Goal: Information Seeking & Learning: Learn about a topic

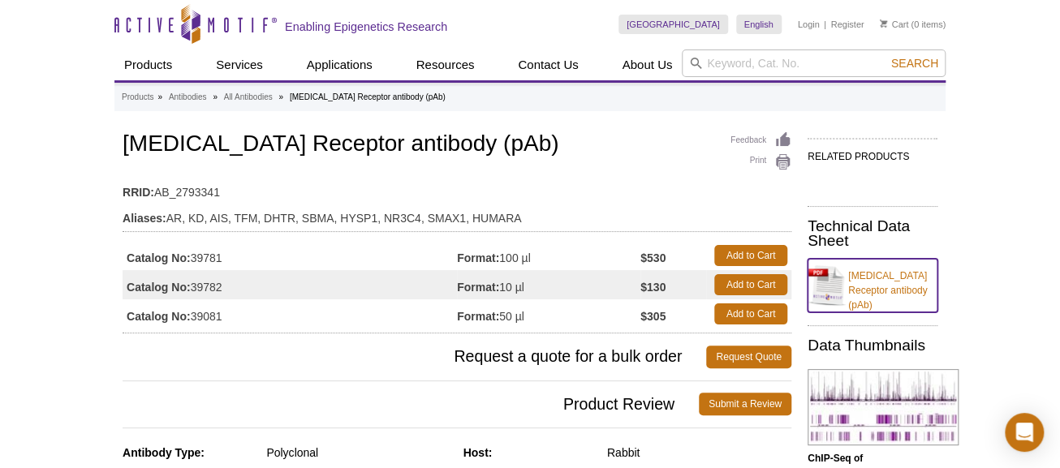
click at [932, 279] on link "Androgen Receptor antibody (pAb)" at bounding box center [873, 286] width 130 height 54
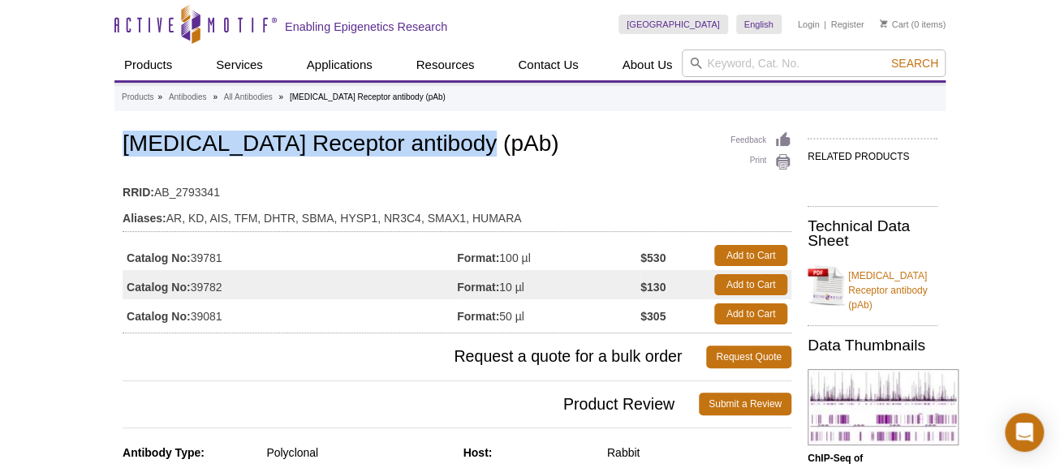
drag, startPoint x: 120, startPoint y: 145, endPoint x: 529, endPoint y: 145, distance: 409.2
copy h1 "Androgen Receptor antibody (pAb)"
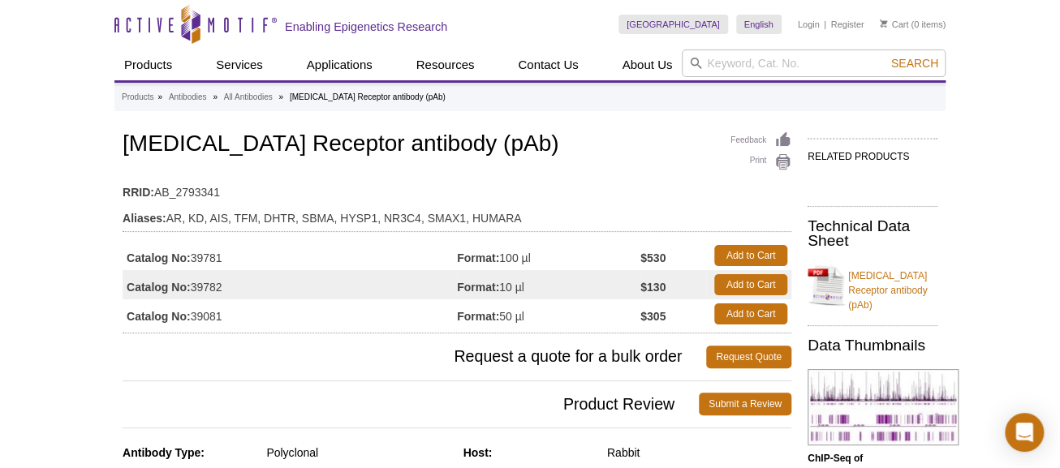
drag, startPoint x: 123, startPoint y: 255, endPoint x: 225, endPoint y: 252, distance: 102.3
click at [225, 252] on td "Catalog No: 39781" at bounding box center [290, 255] width 334 height 29
copy td "Catalog No: 39781"
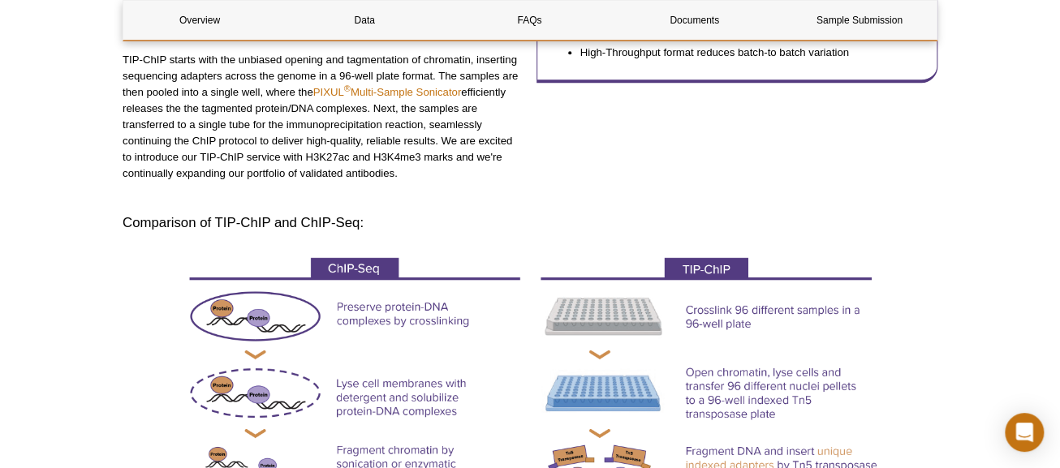
scroll to position [260, 0]
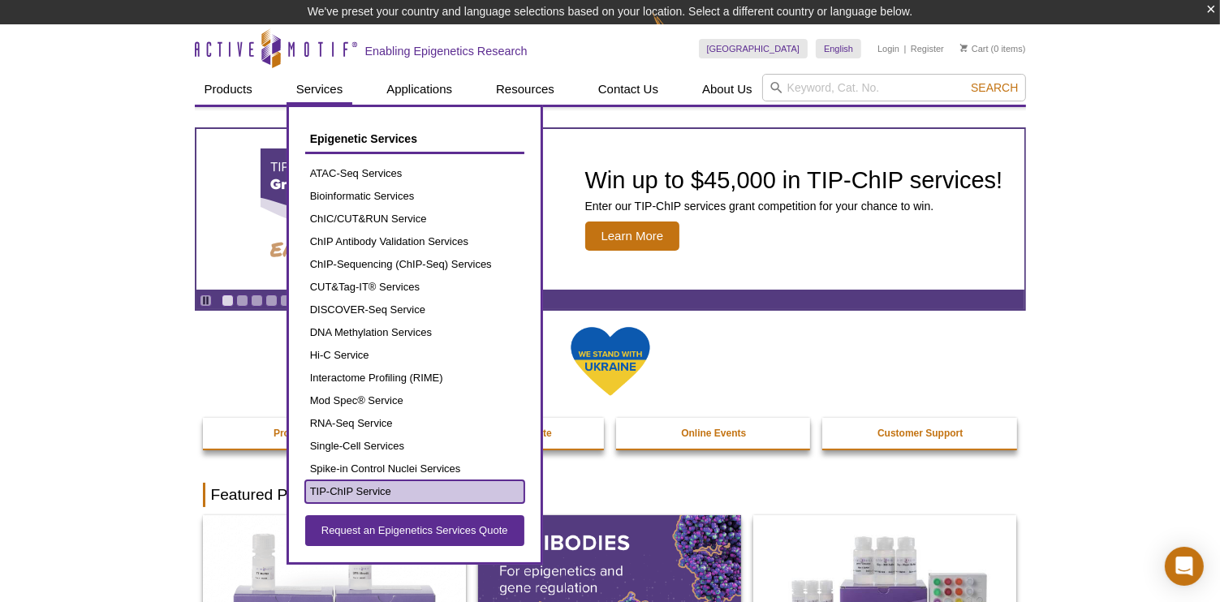
click at [346, 490] on link "TIP-ChIP Service" at bounding box center [414, 492] width 219 height 23
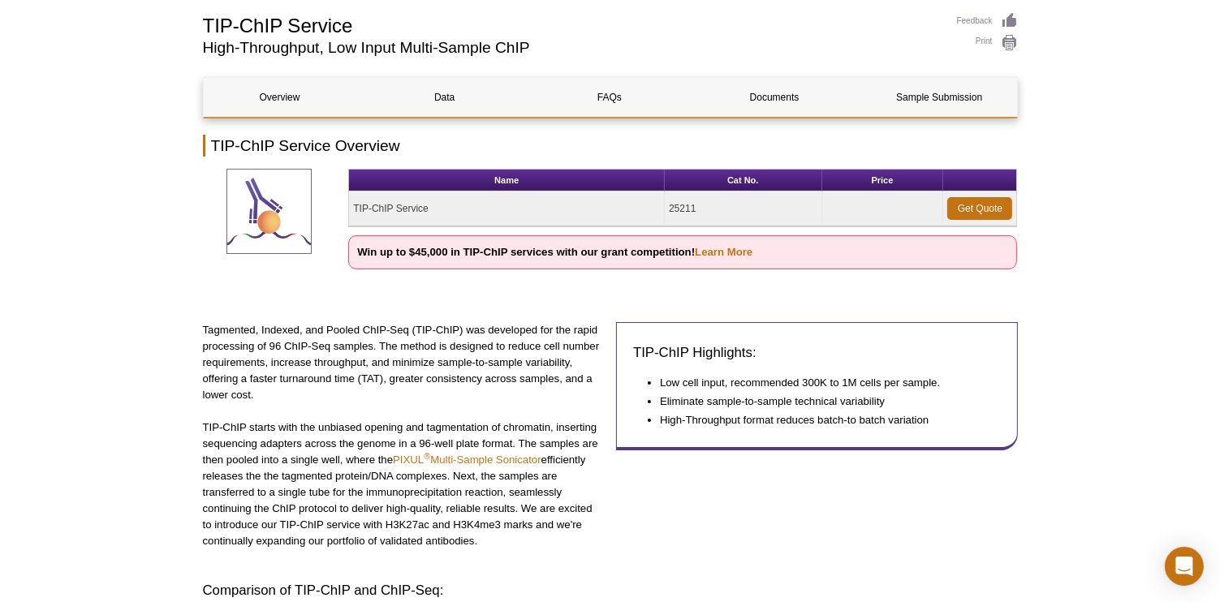
scroll to position [105, 0]
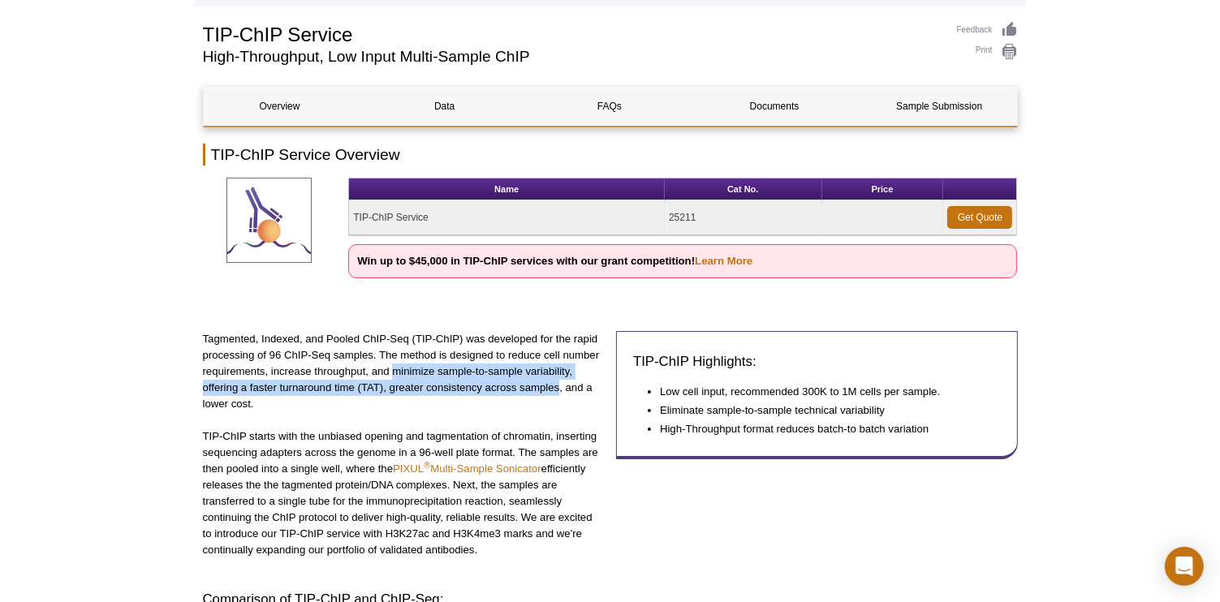
drag, startPoint x: 391, startPoint y: 369, endPoint x: 559, endPoint y: 387, distance: 169.1
click at [559, 387] on p "Tagmented, Indexed, and Pooled ChIP-Seq (TIP-ChIP) was developed for the rapid …" at bounding box center [404, 371] width 402 height 81
copy p "minimize sample-to-sample variability, offering a faster turnaround time (TAT),…"
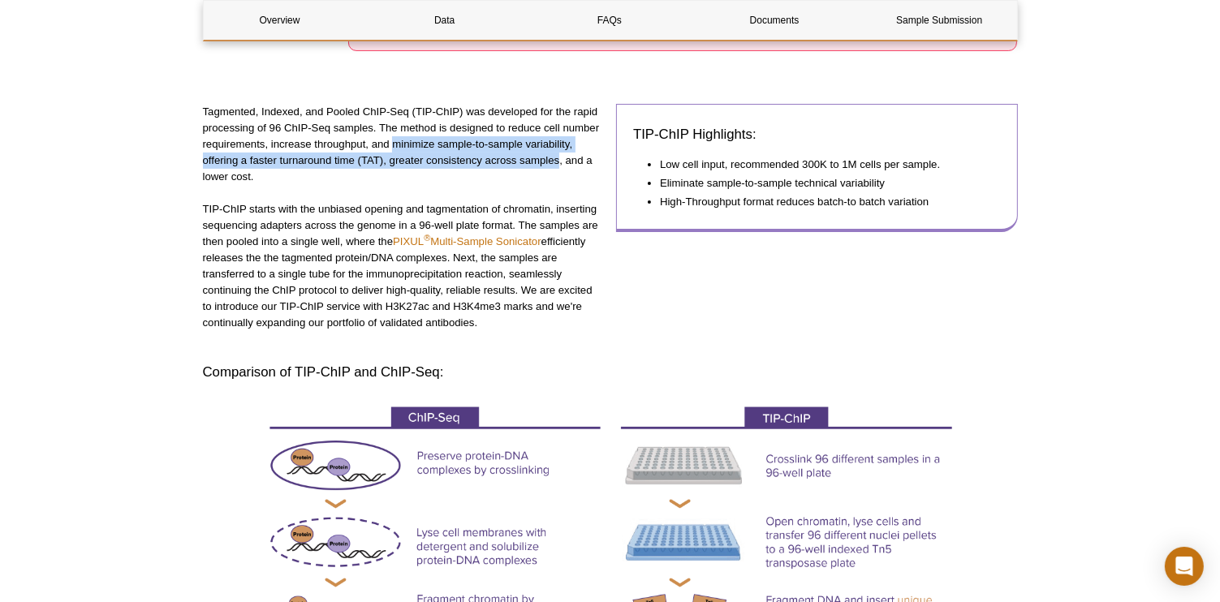
scroll to position [365, 0]
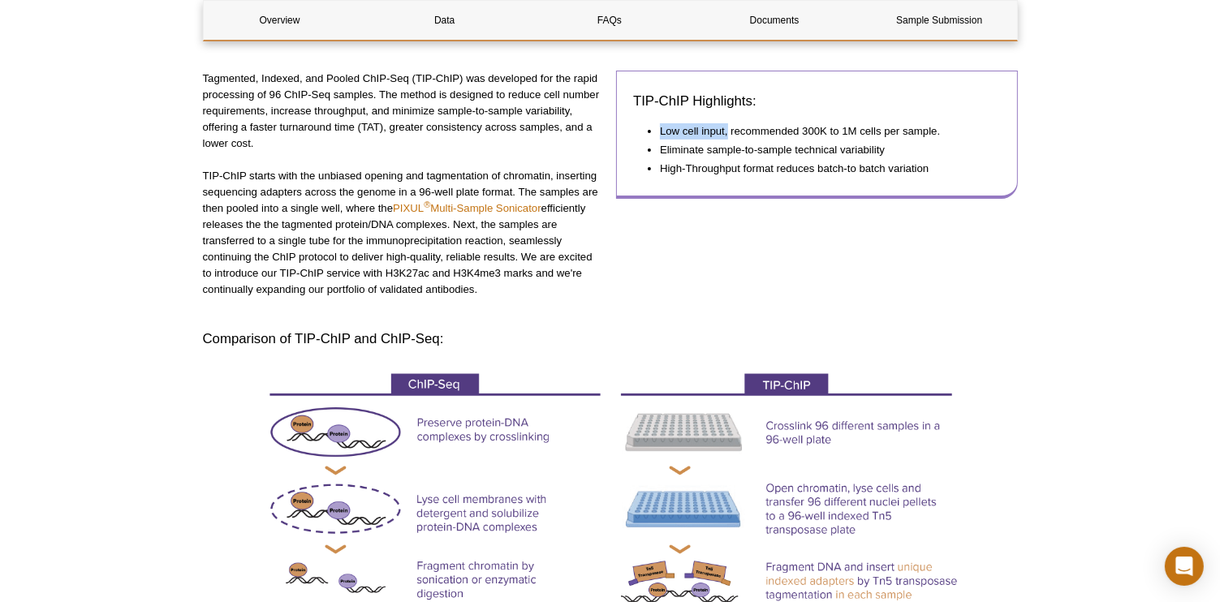
drag, startPoint x: 661, startPoint y: 129, endPoint x: 727, endPoint y: 127, distance: 65.8
click at [727, 127] on li "Low cell input, recommended 300K to 1M cells per sample." at bounding box center [822, 131] width 325 height 16
copy li "Low cell input,"
drag, startPoint x: 662, startPoint y: 149, endPoint x: 888, endPoint y: 145, distance: 226.6
click at [888, 145] on li "Eliminate sample-to-sample technical variability" at bounding box center [822, 150] width 325 height 16
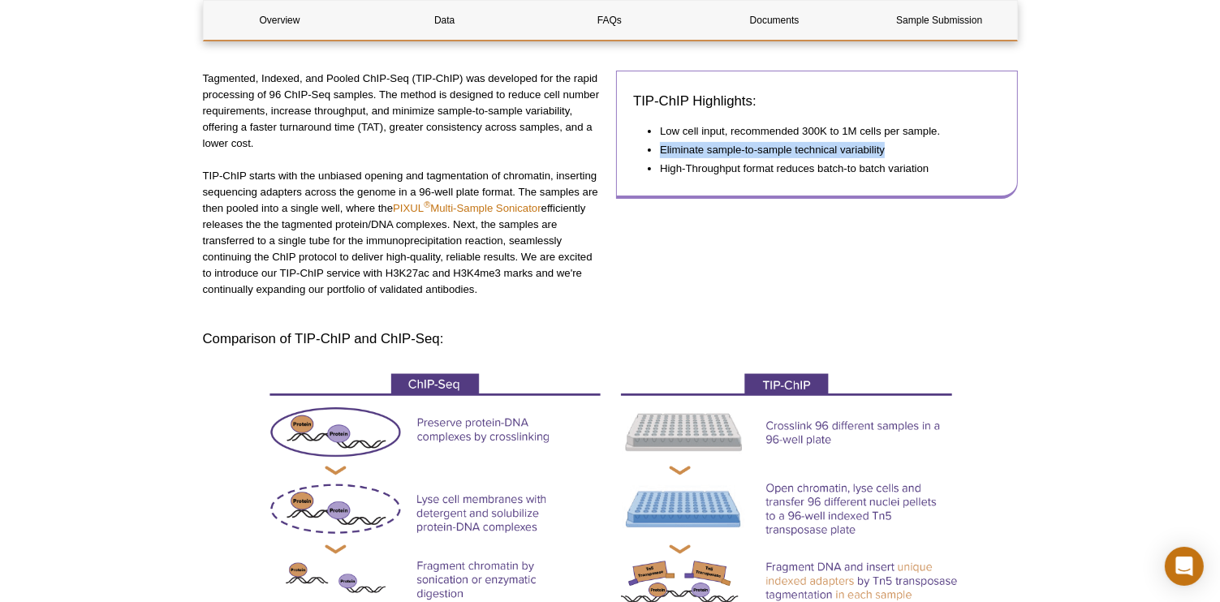
copy li "Eliminate sample-to-sample technical variability"
